Goal: Task Accomplishment & Management: Manage account settings

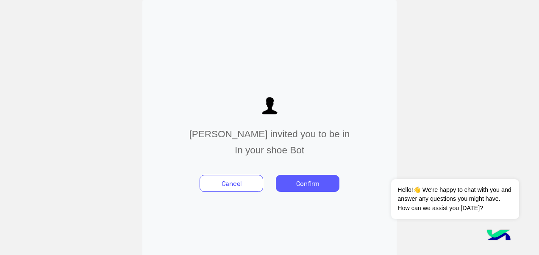
click at [298, 189] on button "Confirm" at bounding box center [308, 183] width 64 height 17
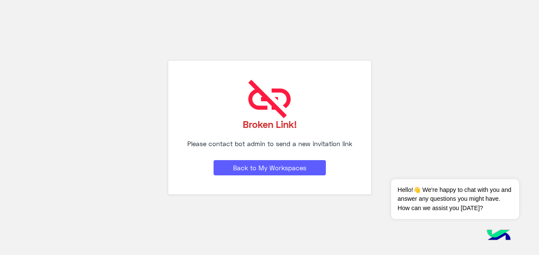
click at [302, 165] on button "Back to My Workspaces" at bounding box center [270, 167] width 112 height 15
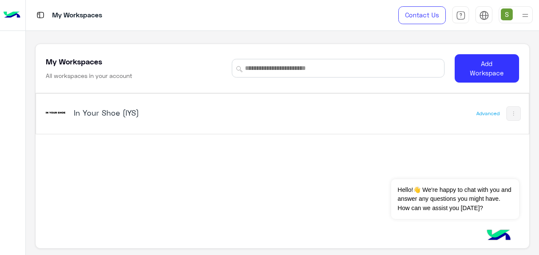
click at [104, 116] on h5 "In Your Shoe (IYS)" at bounding box center [160, 113] width 172 height 10
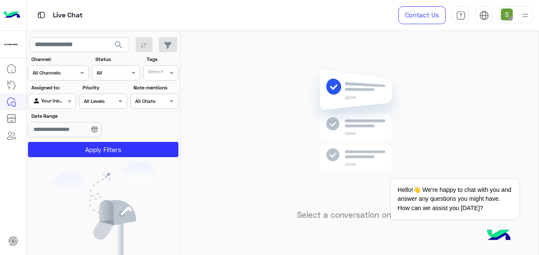
click at [512, 15] on img at bounding box center [507, 14] width 12 height 12
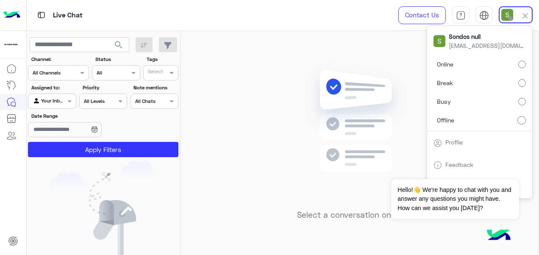
click at [517, 60] on label "Online" at bounding box center [480, 64] width 92 height 15
click at [264, 16] on div "Live Chat" at bounding box center [198, 15] width 342 height 31
click at [287, 31] on div "Select a conversation on the left" at bounding box center [360, 145] width 358 height 228
